Goal: Information Seeking & Learning: Learn about a topic

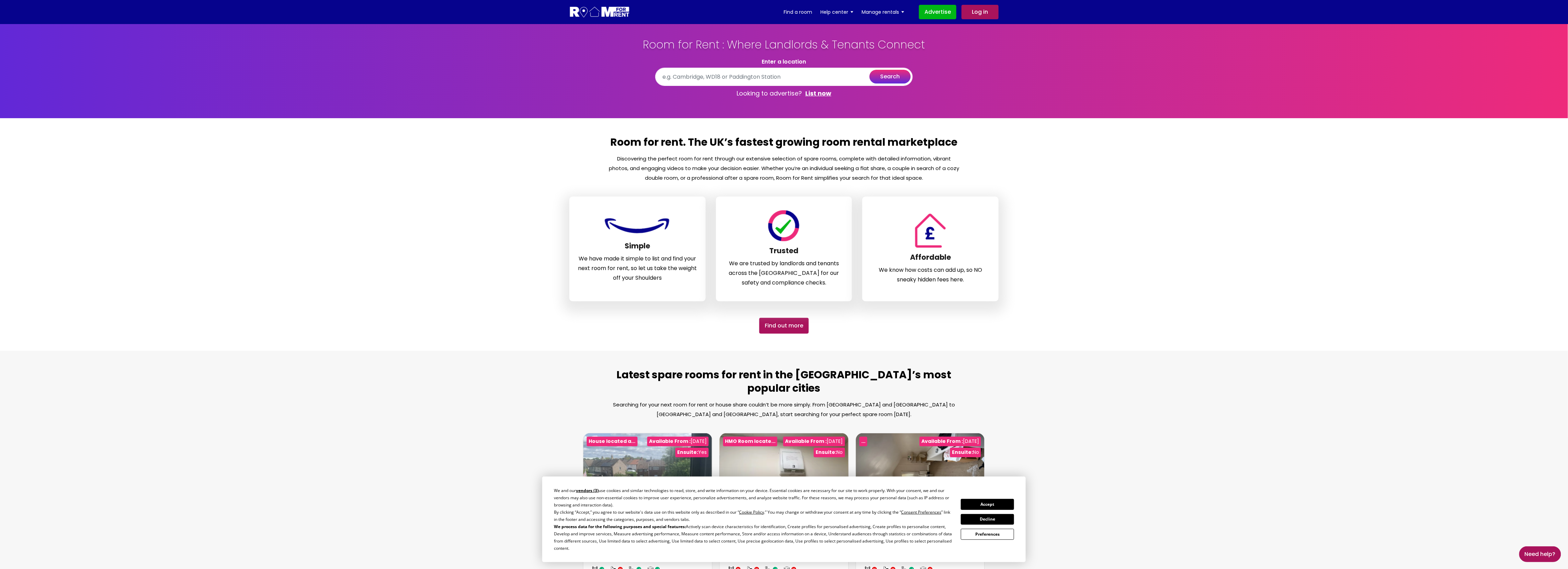
scroll to position [482, 0]
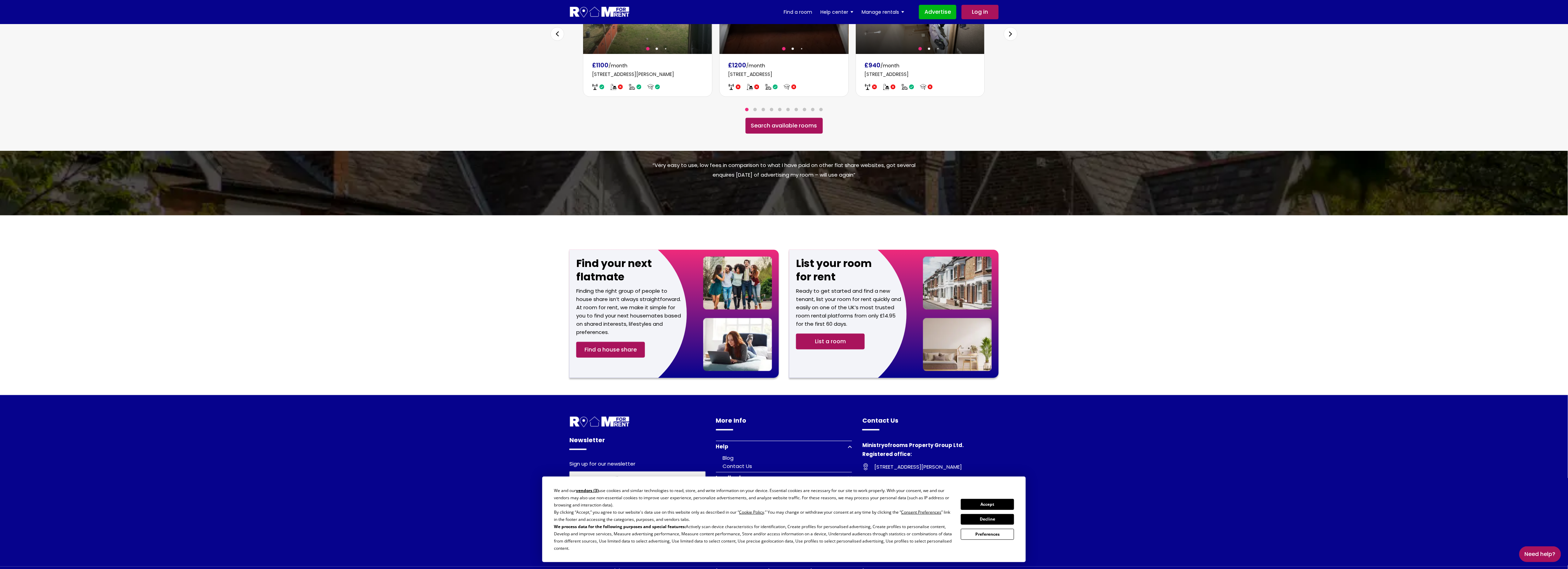
click at [570, 241] on button "Accept" at bounding box center [987, 504] width 53 height 11
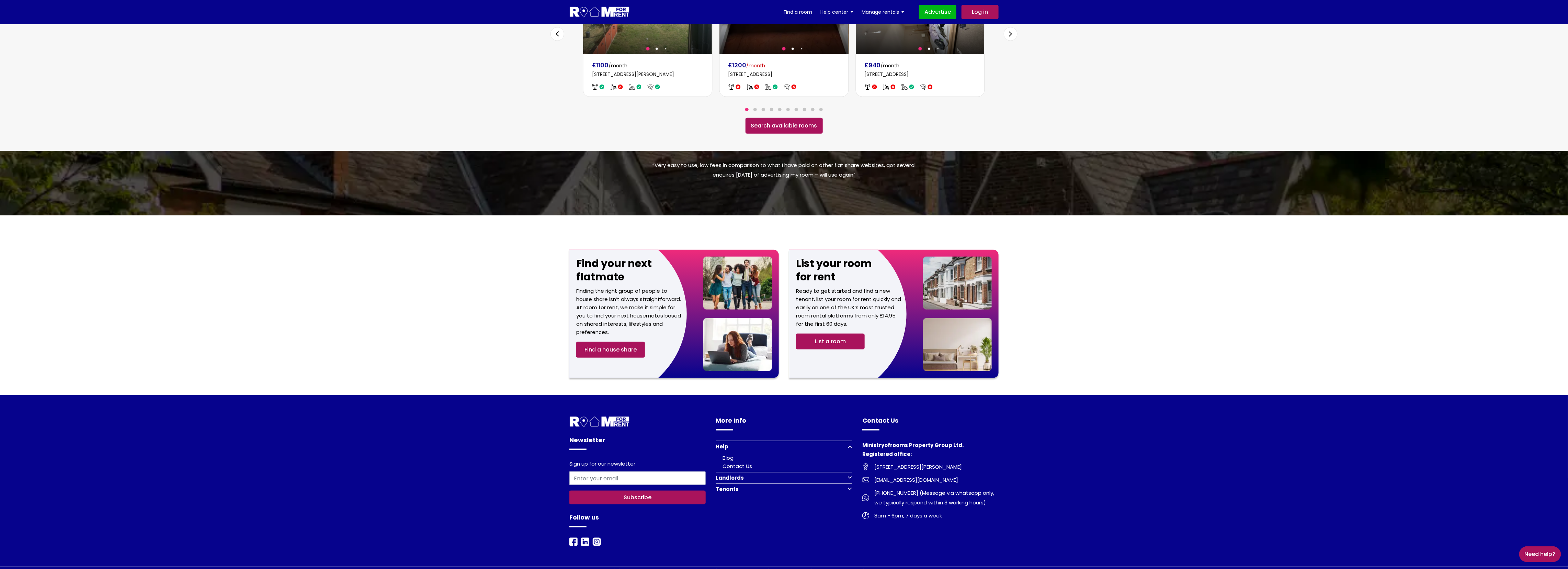
click at [570, 70] on p "[STREET_ADDRESS]" at bounding box center [784, 77] width 111 height 14
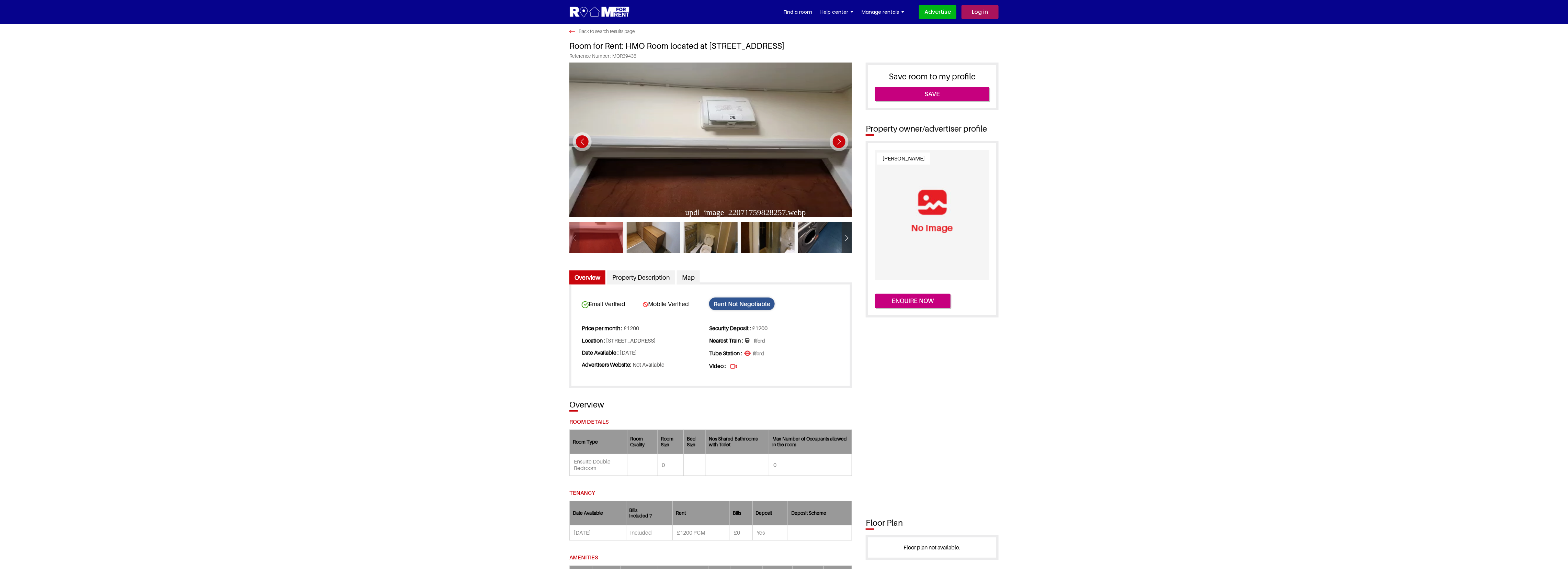
click at [841, 141] on div "Next slide" at bounding box center [839, 142] width 19 height 19
